Goal: Information Seeking & Learning: Understand process/instructions

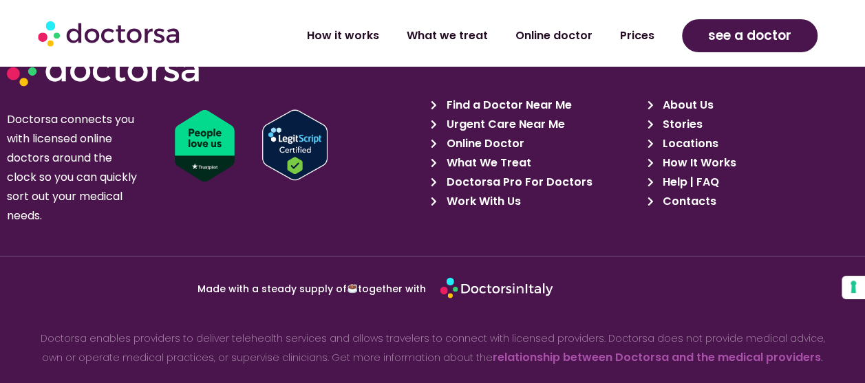
scroll to position [6397, 0]
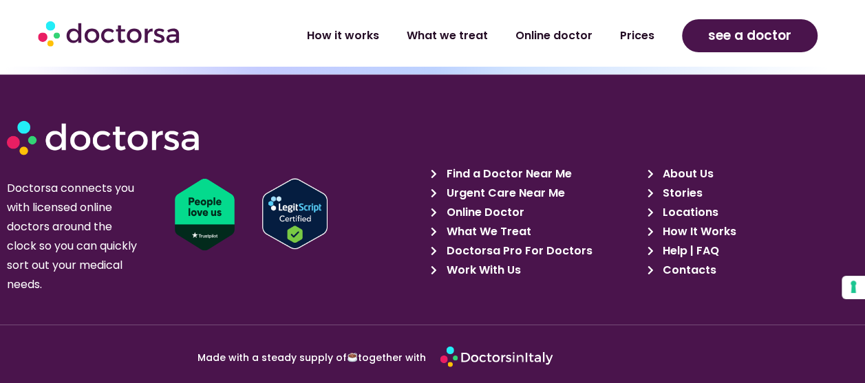
click at [675, 164] on span "About Us" at bounding box center [686, 173] width 54 height 19
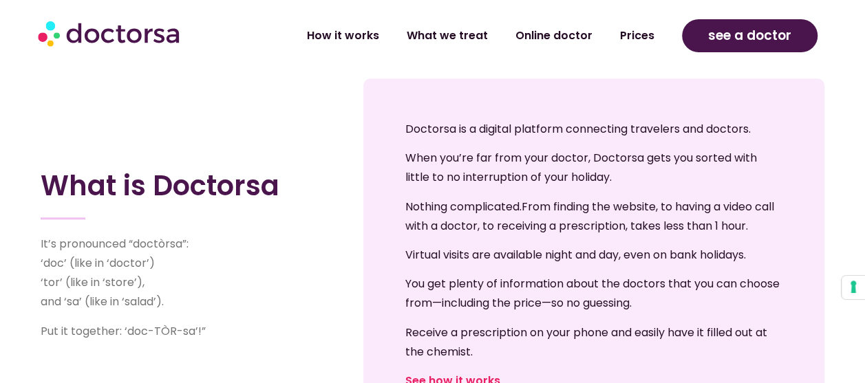
scroll to position [688, 0]
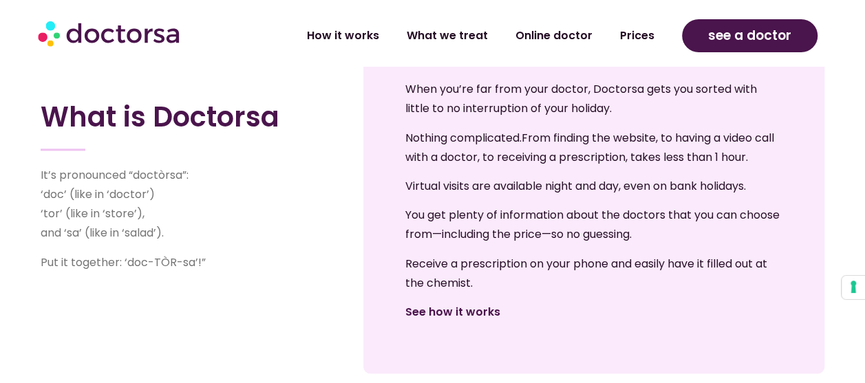
click at [494, 307] on link "See how it works" at bounding box center [452, 312] width 95 height 16
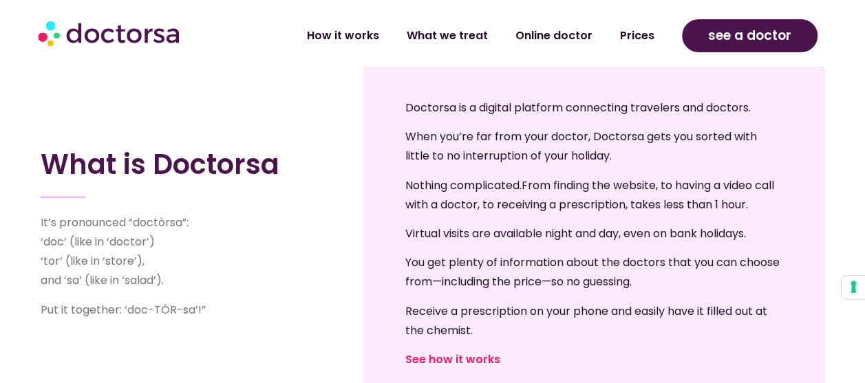
scroll to position [619, 0]
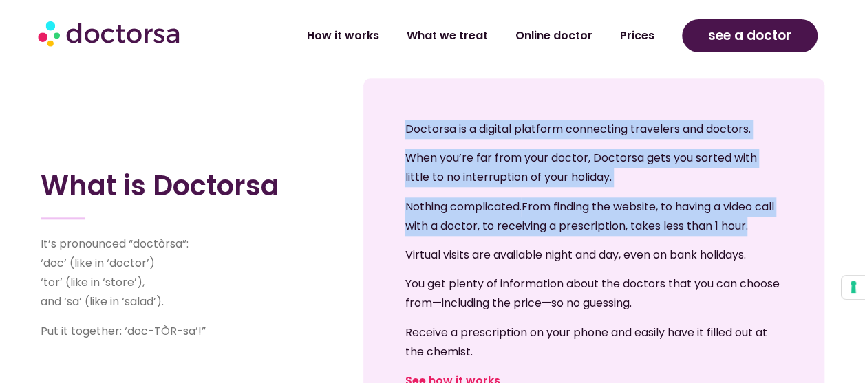
drag, startPoint x: 423, startPoint y: 133, endPoint x: 775, endPoint y: 228, distance: 364.0
click at [775, 228] on div "Doctorsa is a digital platform connecting travelers and doctors. When you’re fa…" at bounding box center [593, 260] width 433 height 336
copy div "Doctorsa is a digital platform connecting travelers and doctors. When you’re fa…"
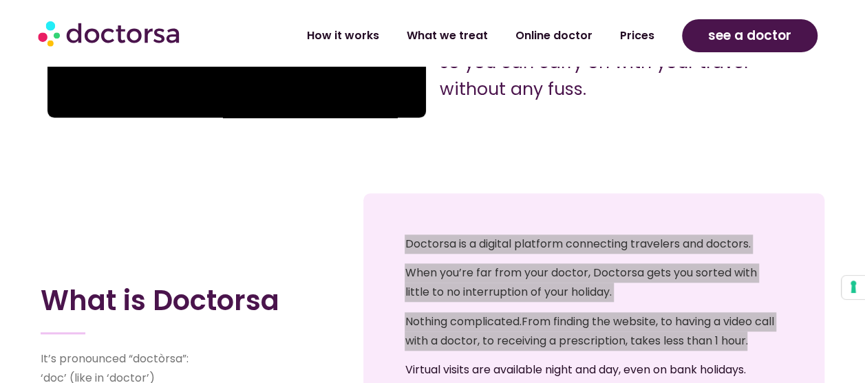
scroll to position [344, 0]
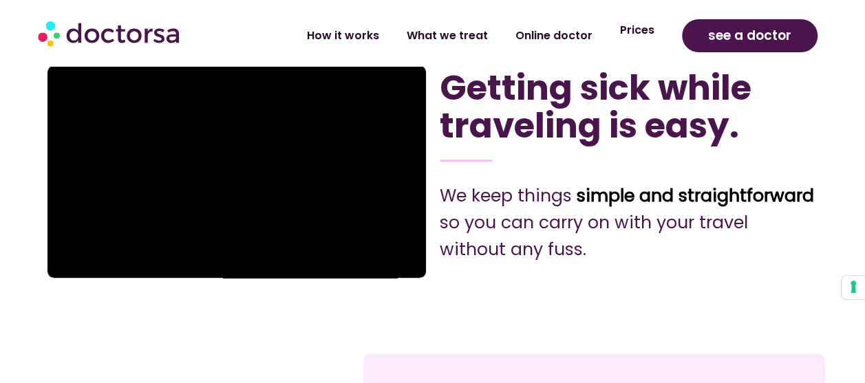
click at [633, 40] on link "Prices" at bounding box center [637, 30] width 62 height 32
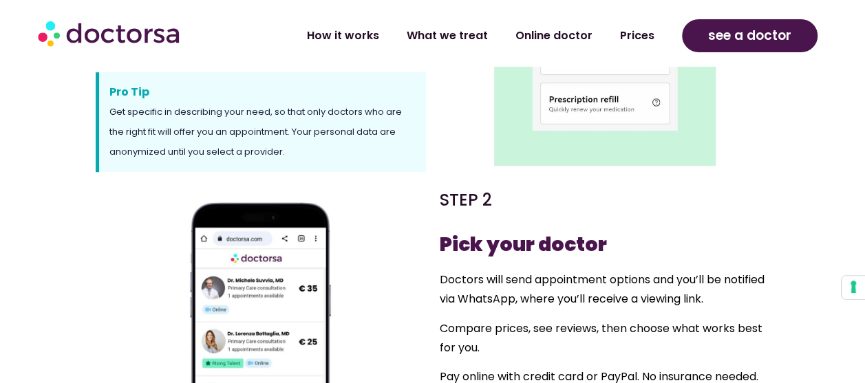
scroll to position [619, 0]
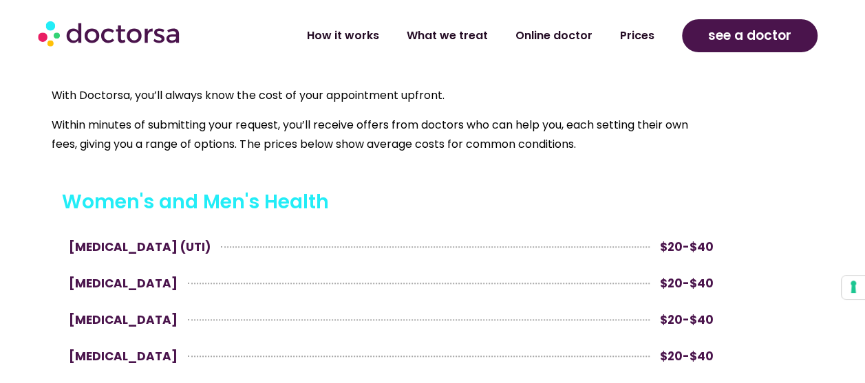
scroll to position [550, 0]
